Goal: Task Accomplishment & Management: Complete application form

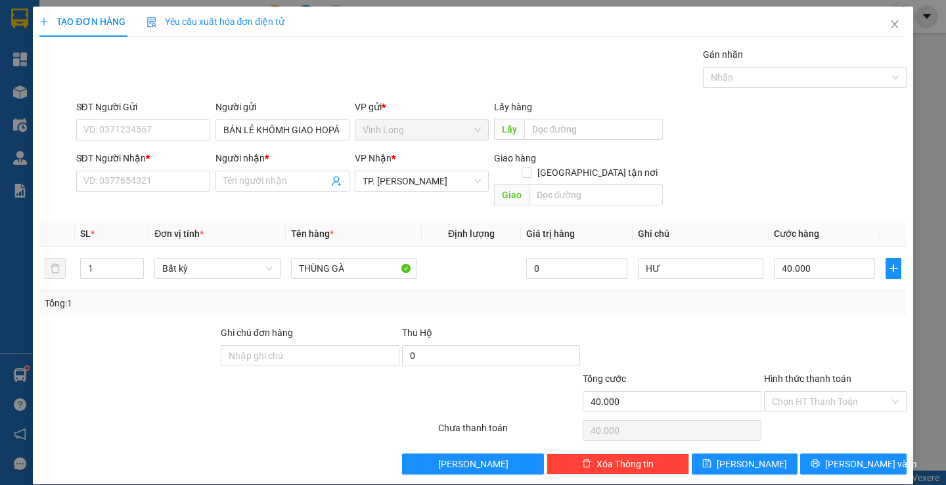
click at [168, 180] on input "SĐT Người Nhận *" at bounding box center [143, 181] width 134 height 21
type input "0919295259"
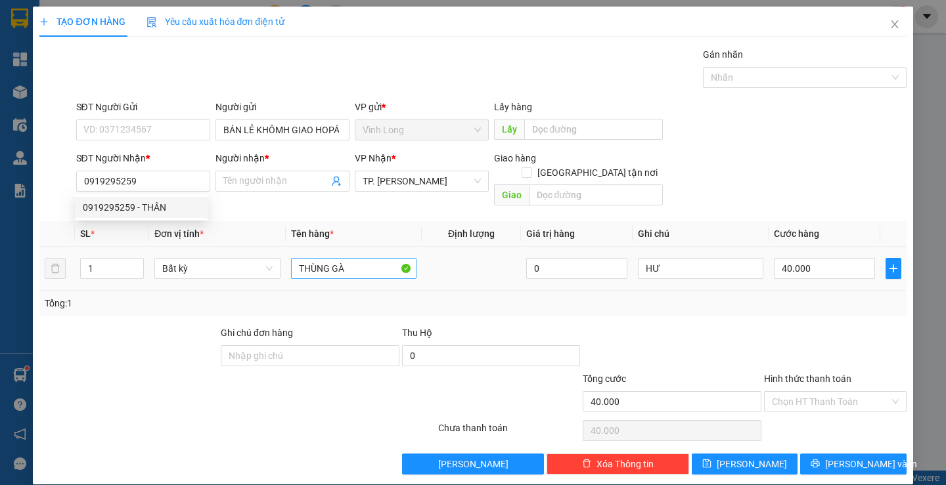
drag, startPoint x: 149, startPoint y: 208, endPoint x: 354, endPoint y: 252, distance: 209.5
click at [161, 208] on div "0919295259 - THÂN" at bounding box center [141, 207] width 117 height 14
type input "THÂN"
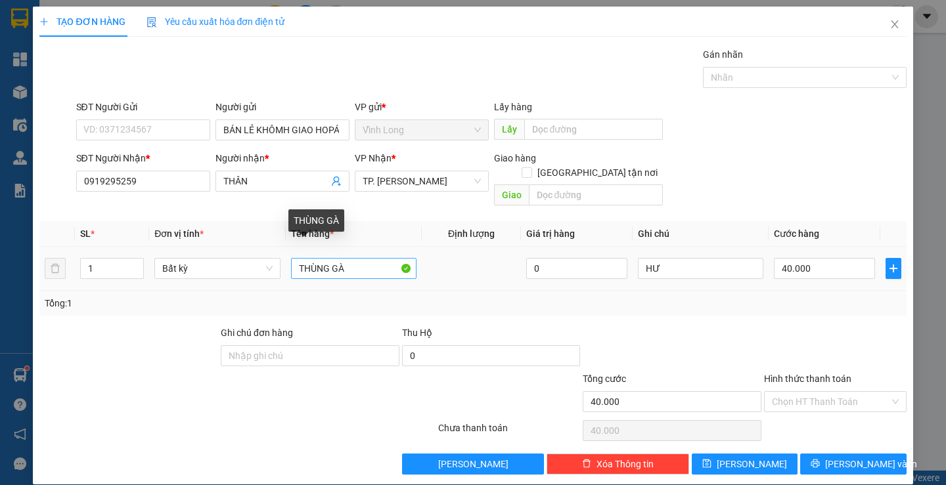
type input "0919295259"
drag, startPoint x: 353, startPoint y: 256, endPoint x: 206, endPoint y: 257, distance: 146.4
click at [206, 257] on tr "1 Bất kỳ THÙNG GÀ 0 HƯ 40.000" at bounding box center [472, 269] width 866 height 44
type input "GÓI VS"
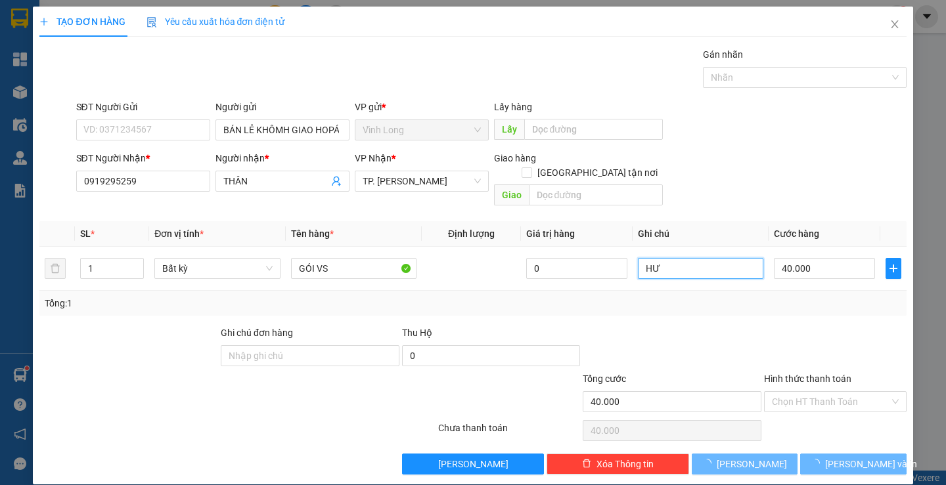
type input "0"
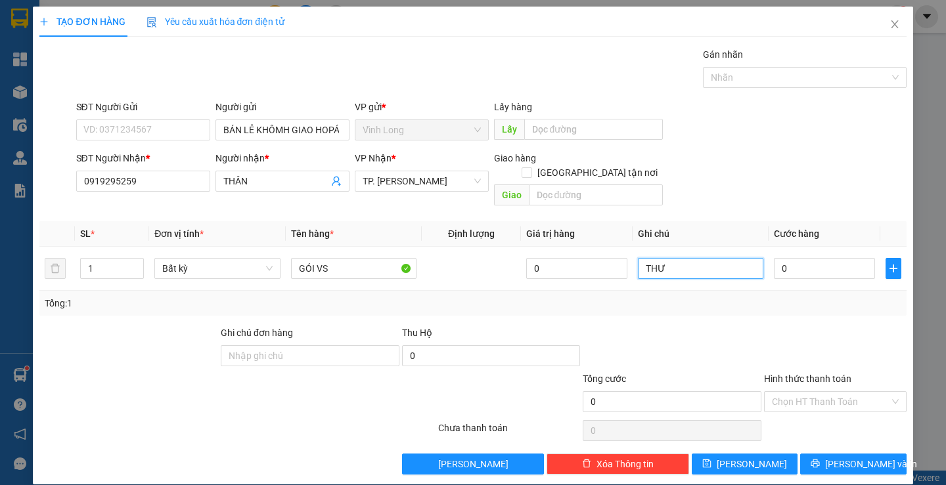
type input "THƯ"
type input "3"
type input "30"
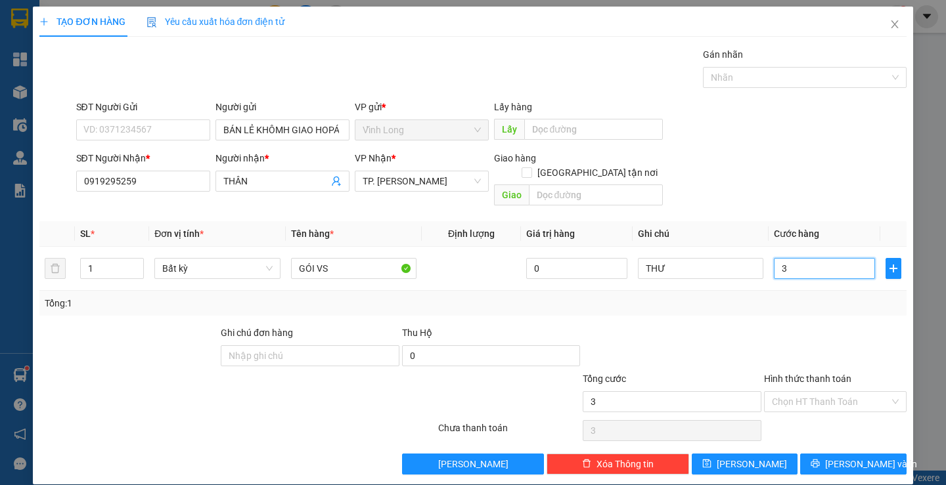
type input "30"
type input "30.000"
click at [825, 343] on div at bounding box center [834, 349] width 145 height 46
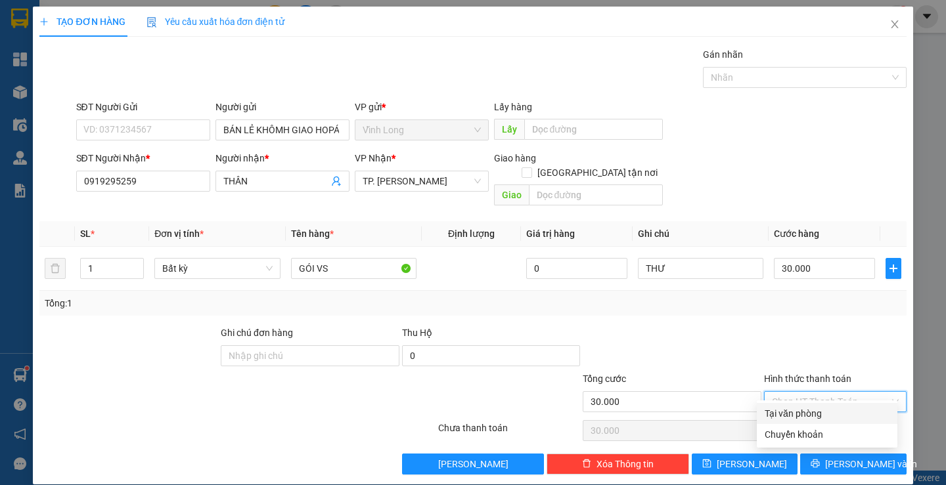
click at [846, 392] on input "Hình thức thanh toán" at bounding box center [831, 402] width 118 height 20
click at [818, 414] on div "Tại văn phòng" at bounding box center [826, 413] width 125 height 14
type input "0"
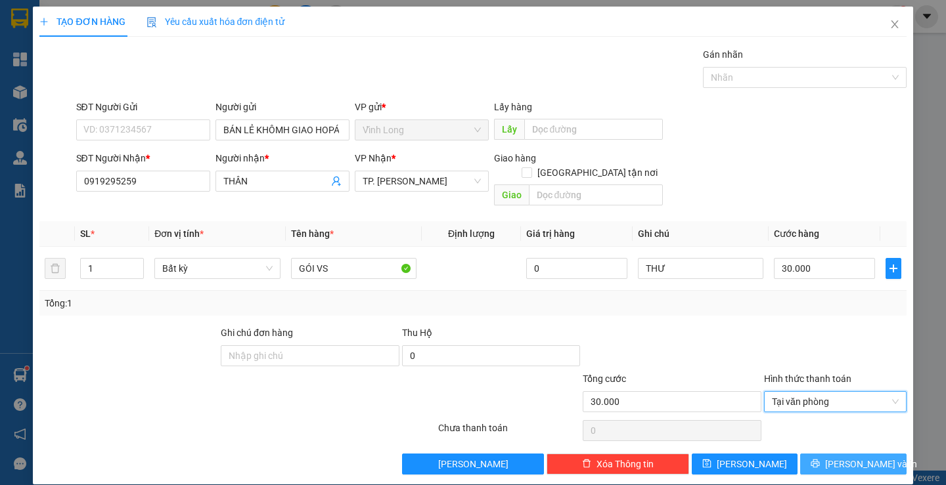
click at [846, 457] on button "[PERSON_NAME] và In" at bounding box center [853, 464] width 106 height 21
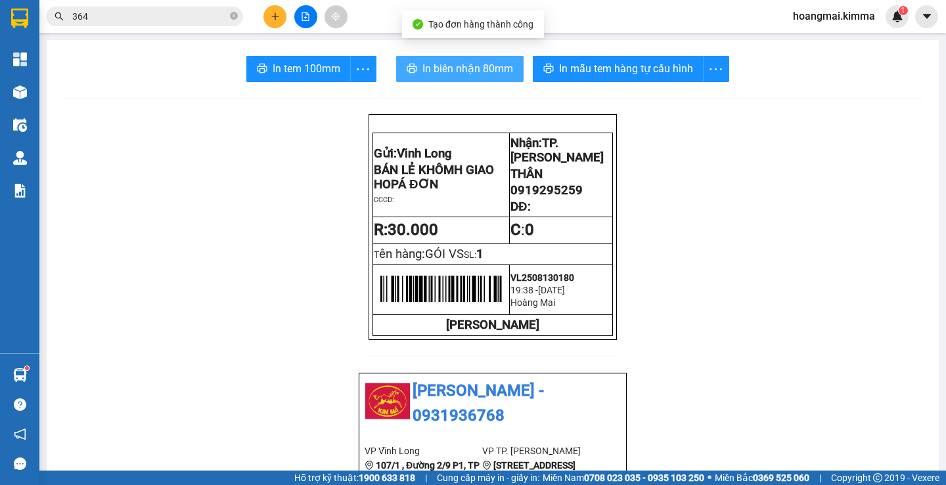
drag, startPoint x: 424, startPoint y: 70, endPoint x: 411, endPoint y: 72, distance: 13.2
click at [414, 72] on button "In biên nhận 80mm" at bounding box center [459, 69] width 127 height 26
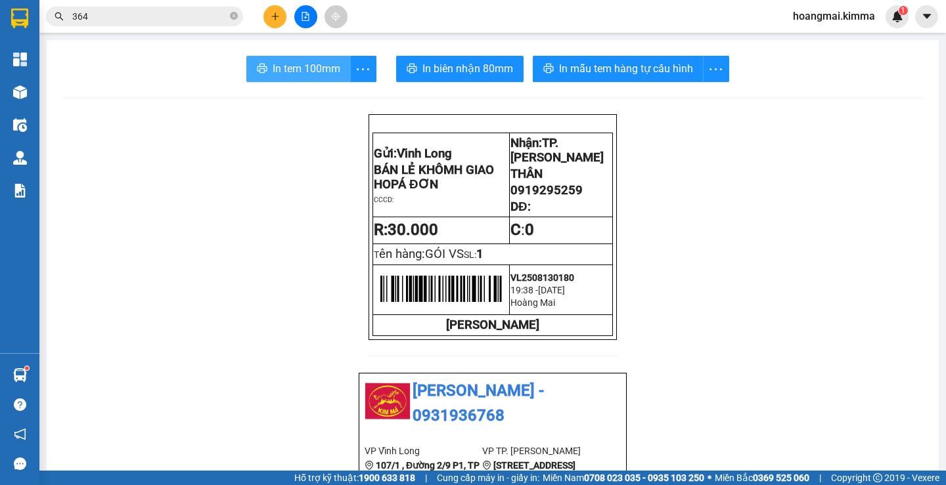
click at [299, 58] on button "In tem 100mm" at bounding box center [298, 69] width 104 height 26
